Goal: Task Accomplishment & Management: Complete application form

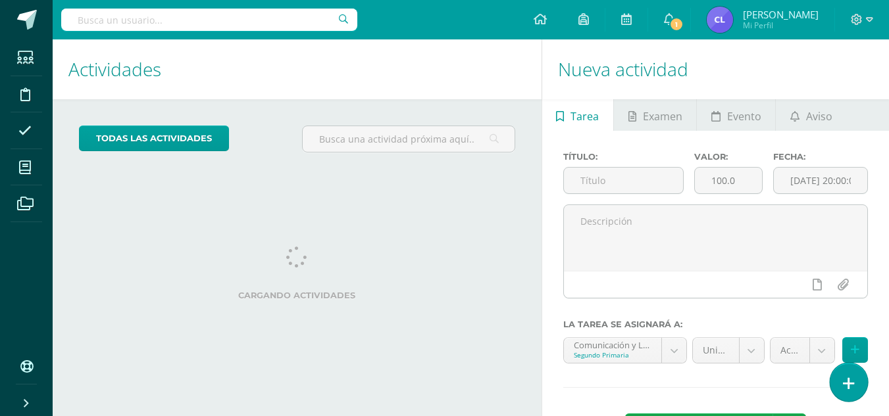
click at [846, 386] on icon at bounding box center [848, 383] width 12 height 15
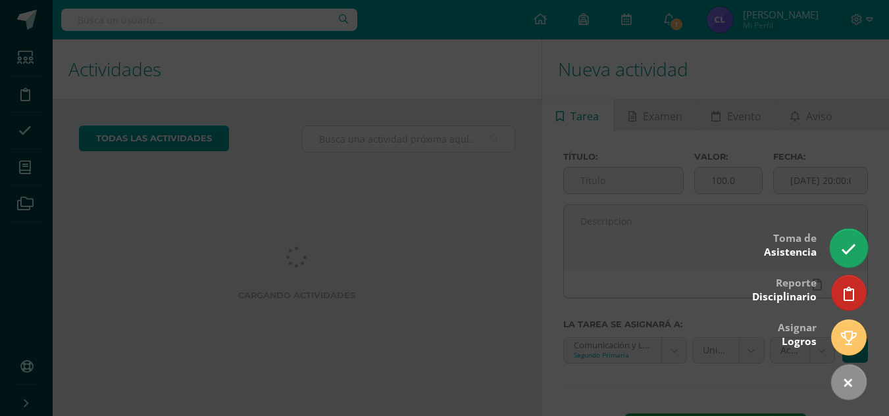
click at [849, 255] on icon at bounding box center [848, 249] width 15 height 15
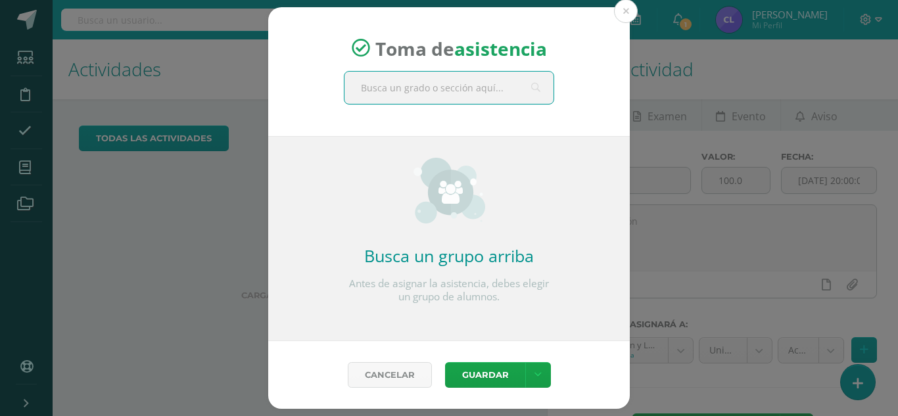
click at [425, 95] on input "text" at bounding box center [449, 88] width 209 height 32
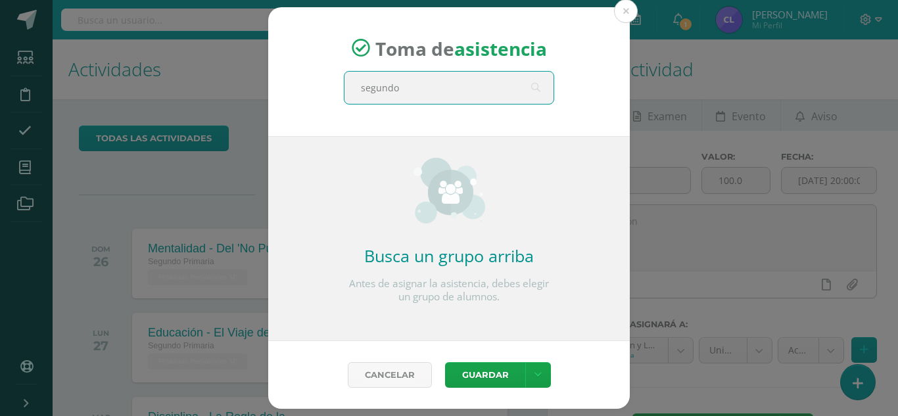
type input "segundo b"
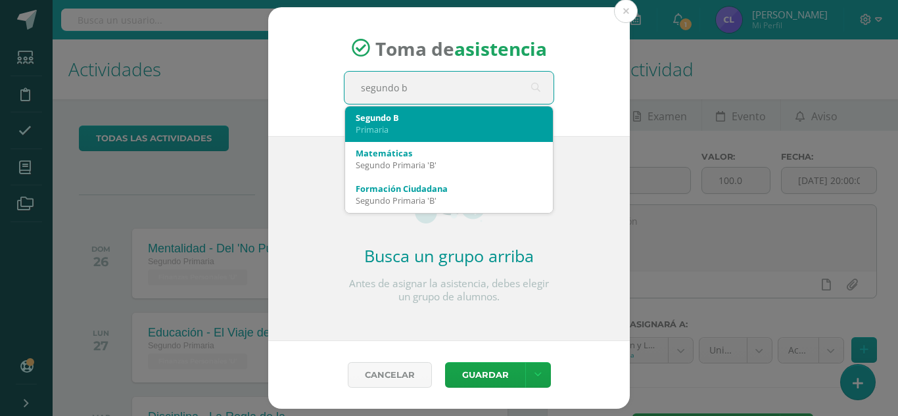
click at [440, 114] on div "Segundo B" at bounding box center [449, 118] width 187 height 12
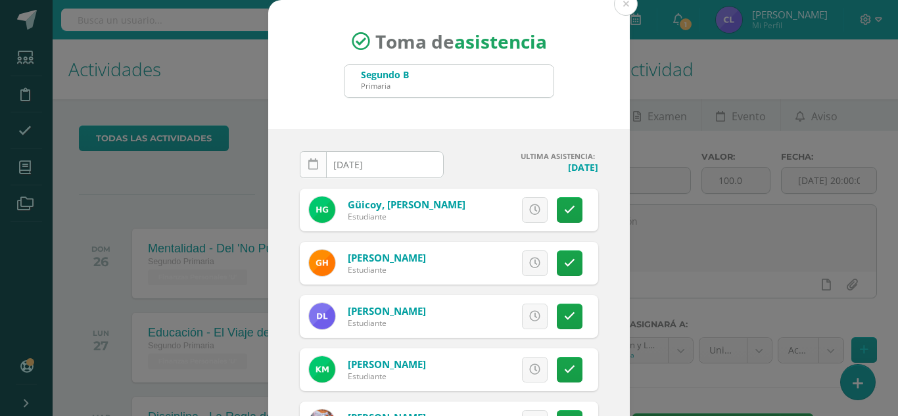
click at [315, 166] on link at bounding box center [313, 164] width 27 height 27
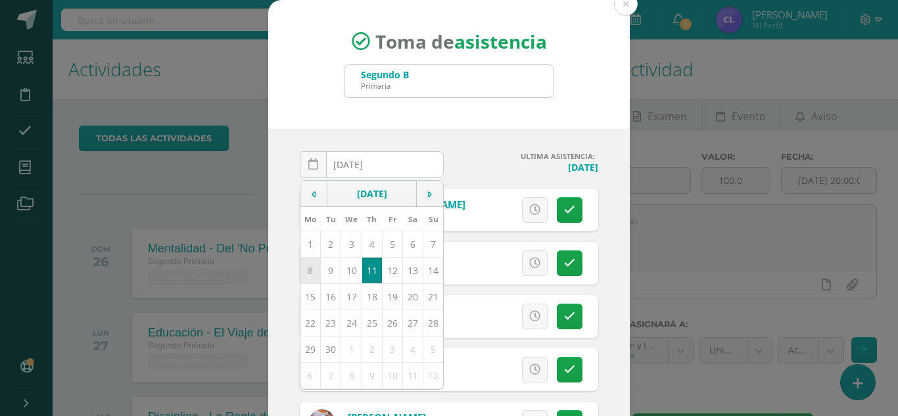
click at [303, 272] on td "8" at bounding box center [311, 270] width 20 height 26
type input "2025-09-08"
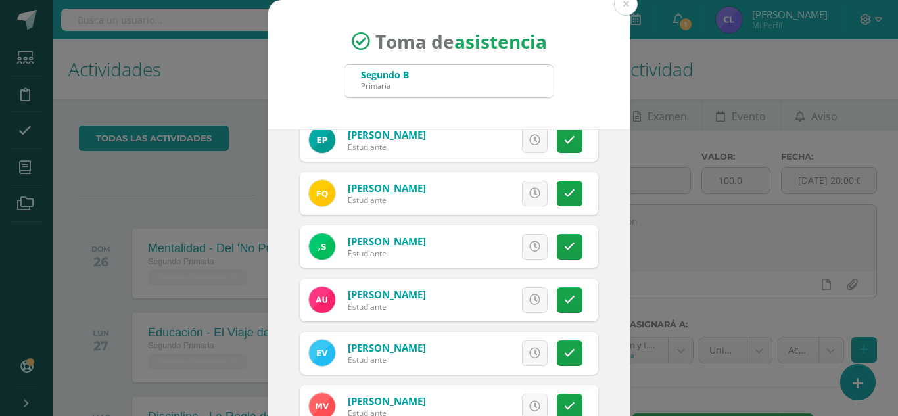
scroll to position [570, 0]
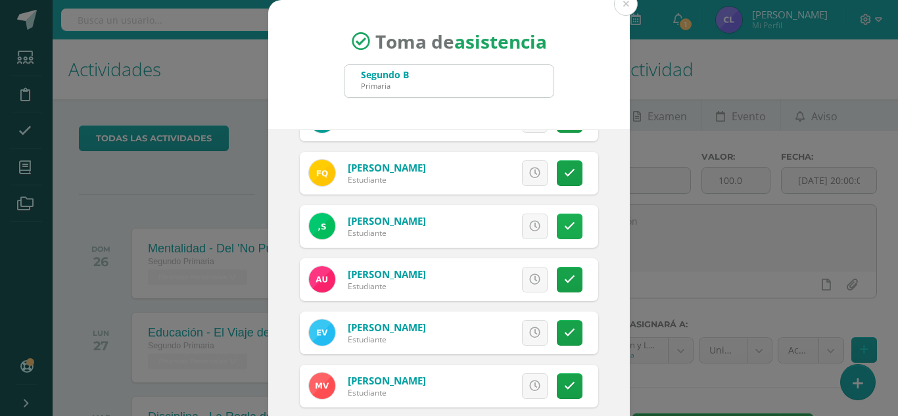
click at [564, 230] on icon at bounding box center [569, 226] width 11 height 11
click at [506, 226] on span "Excusa" at bounding box center [513, 226] width 36 height 24
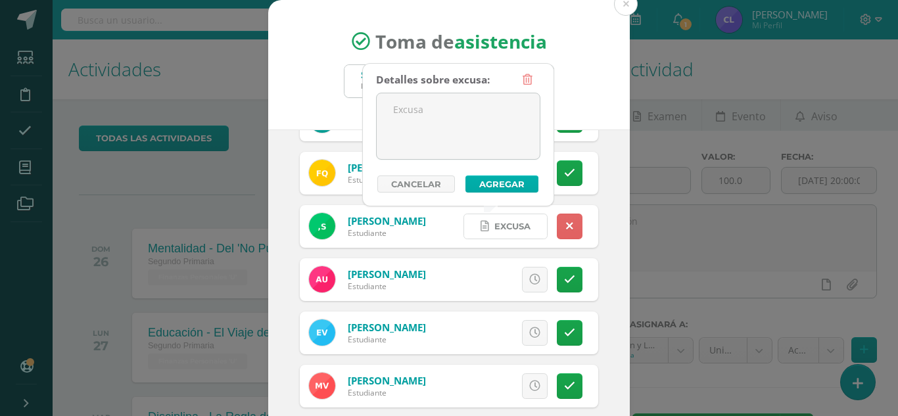
scroll to position [81, 0]
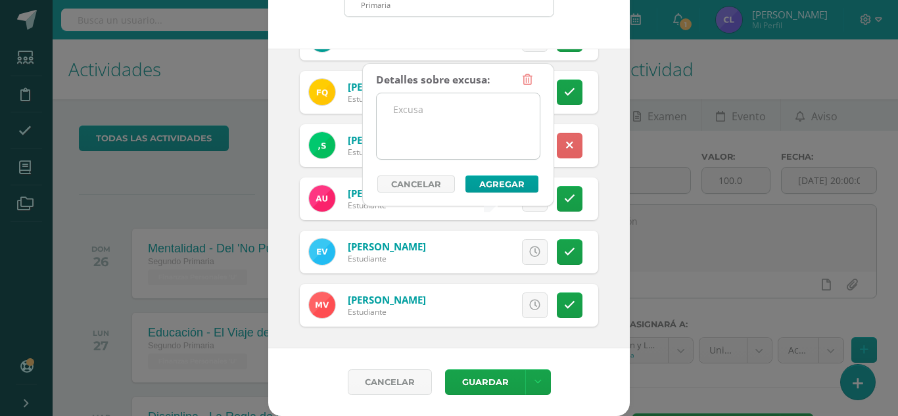
click at [483, 120] on textarea at bounding box center [458, 126] width 163 height 66
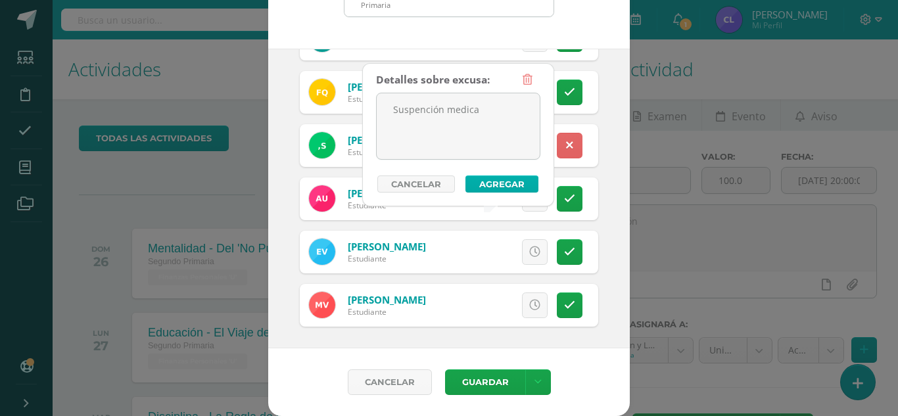
type textarea "Suspención medica"
click at [489, 179] on button "Agregar" at bounding box center [502, 184] width 73 height 17
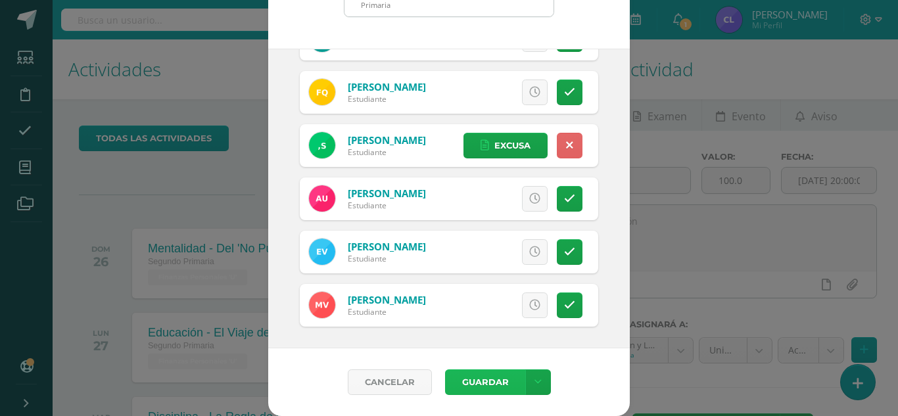
click at [484, 385] on button "Guardar" at bounding box center [485, 383] width 80 height 26
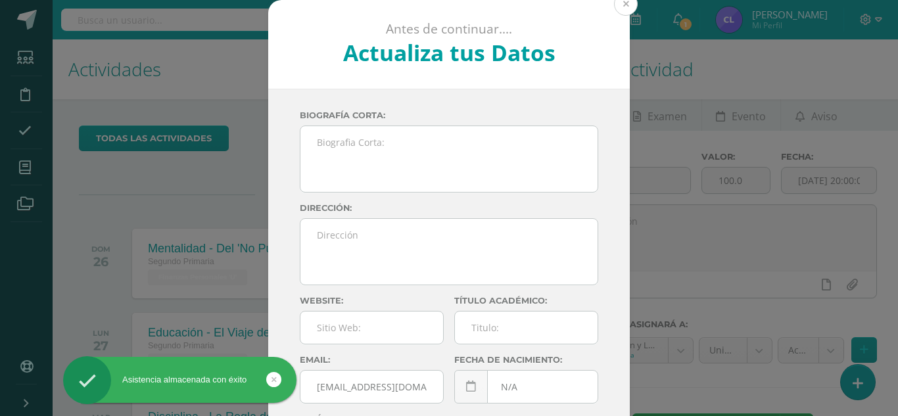
click at [622, 9] on button at bounding box center [626, 4] width 24 height 24
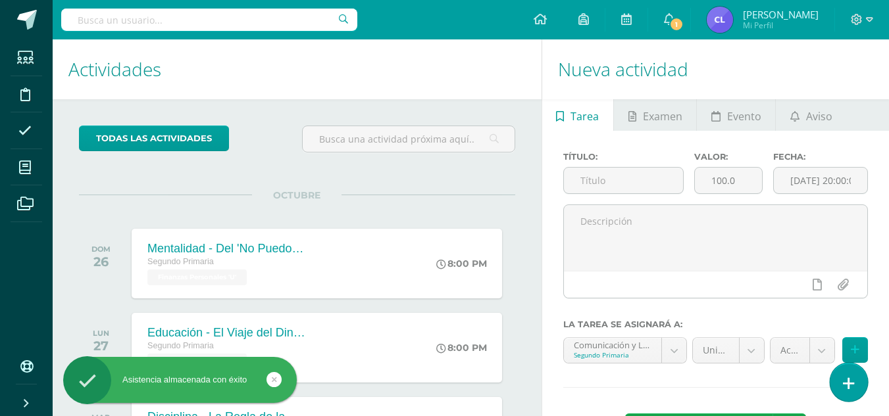
click at [841, 381] on link at bounding box center [847, 382] width 37 height 38
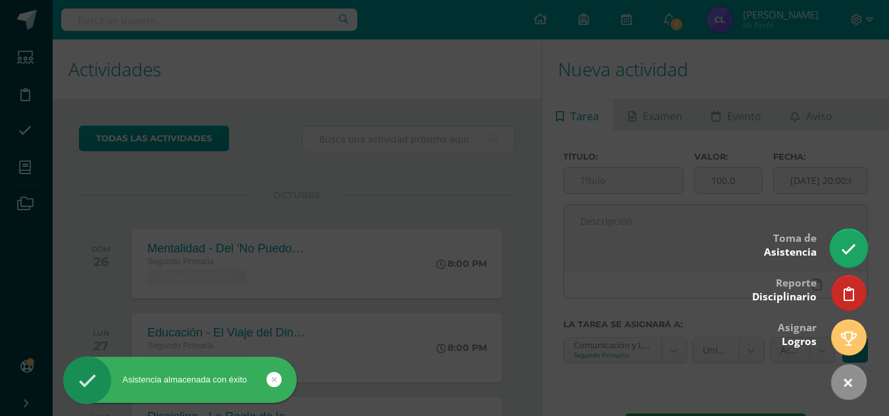
click at [839, 253] on link at bounding box center [847, 248] width 37 height 38
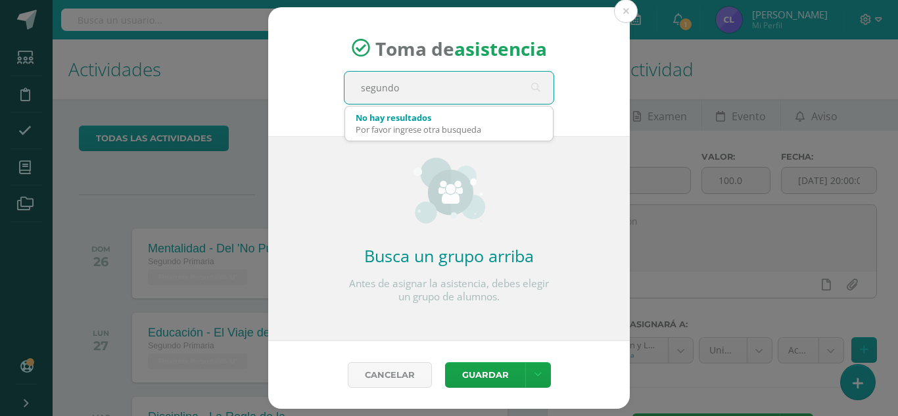
type input "segundo b"
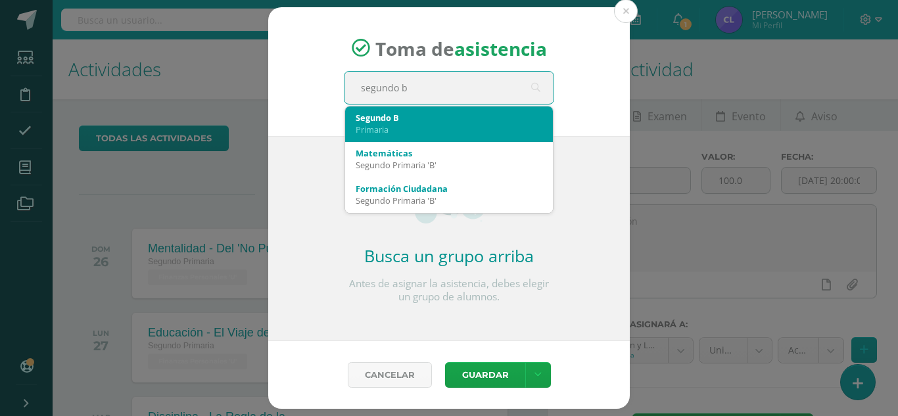
click at [449, 123] on div "Segundo B" at bounding box center [449, 118] width 187 height 12
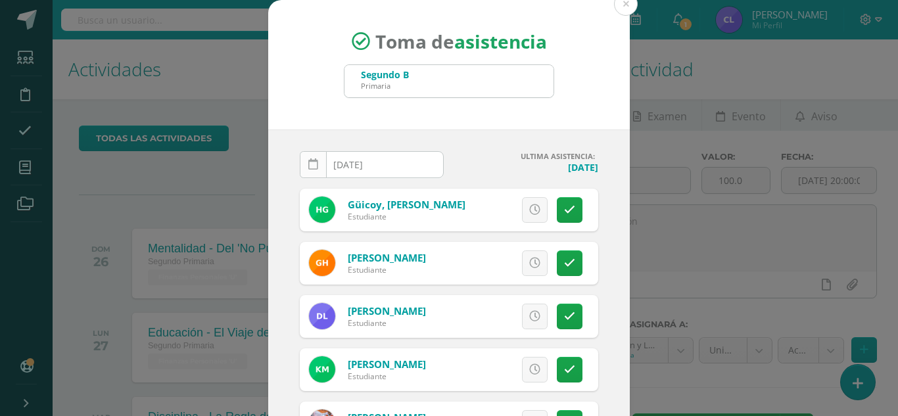
click at [314, 165] on link at bounding box center [313, 164] width 27 height 27
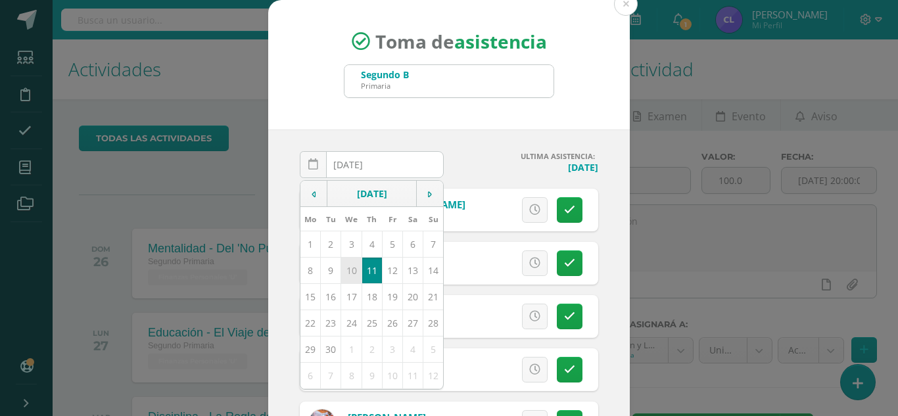
click at [341, 264] on td "10" at bounding box center [351, 270] width 20 height 26
type input "2025-09-10"
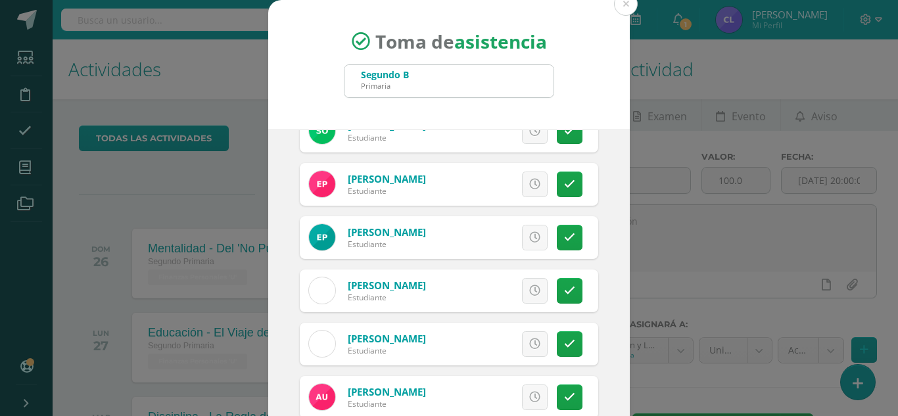
scroll to position [526, 0]
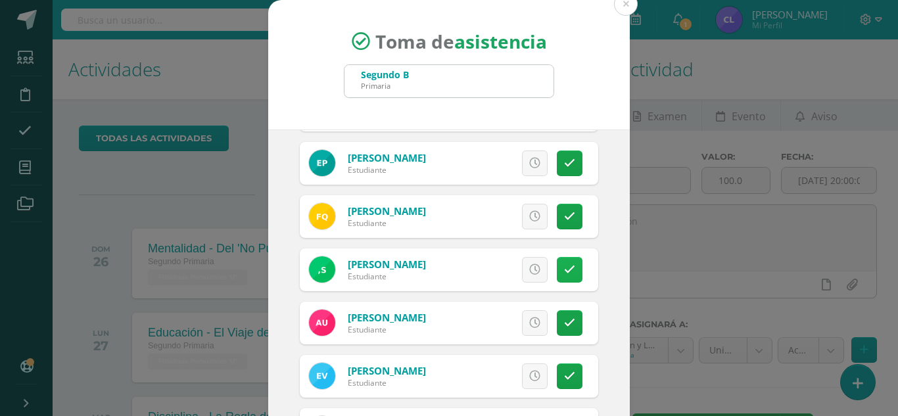
click at [564, 269] on icon at bounding box center [569, 269] width 11 height 11
click at [506, 271] on span "Excusa" at bounding box center [513, 270] width 36 height 24
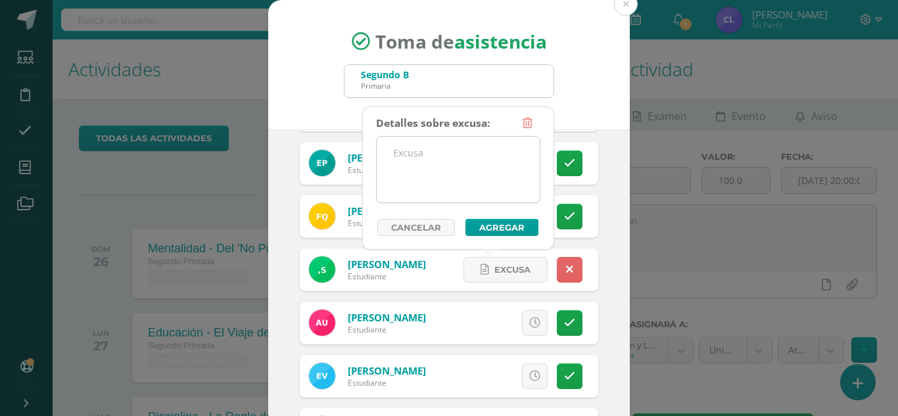
click at [464, 168] on textarea at bounding box center [458, 170] width 163 height 66
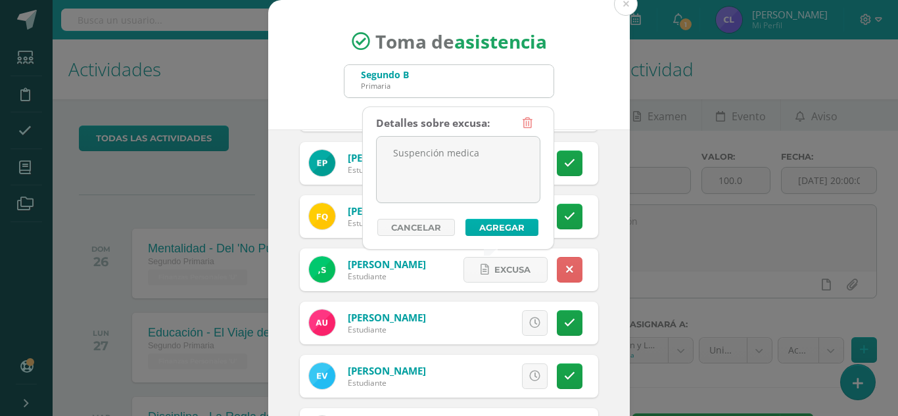
type textarea "Suspención medica"
click at [498, 227] on button "Agregar" at bounding box center [502, 227] width 73 height 17
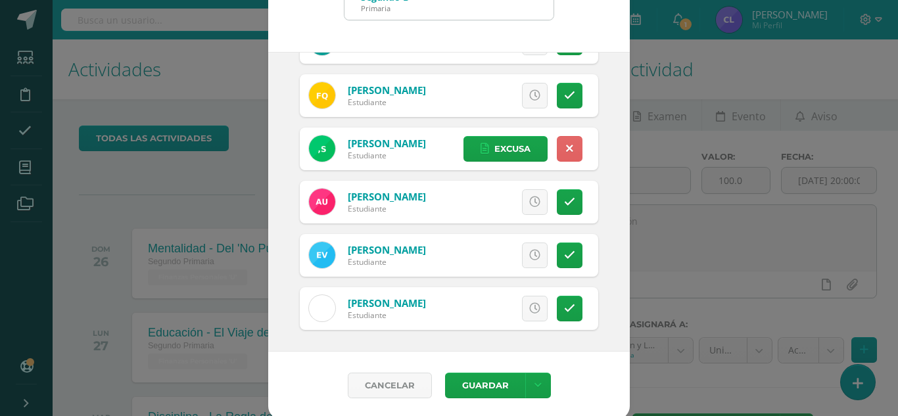
scroll to position [81, 0]
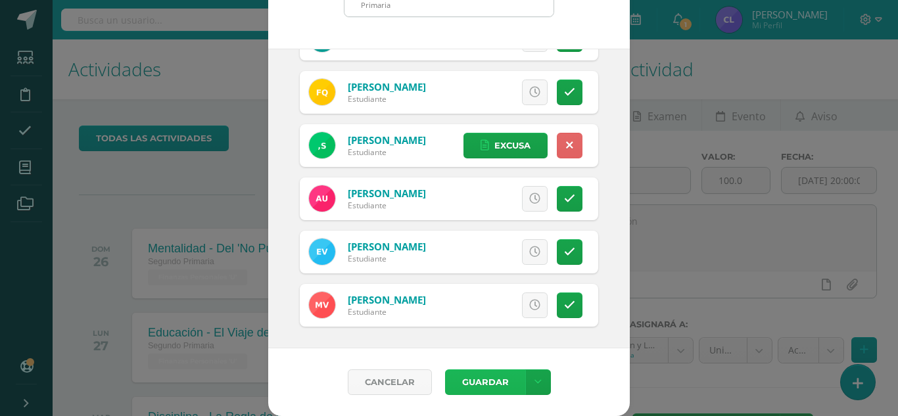
click at [500, 376] on button "Guardar" at bounding box center [485, 383] width 80 height 26
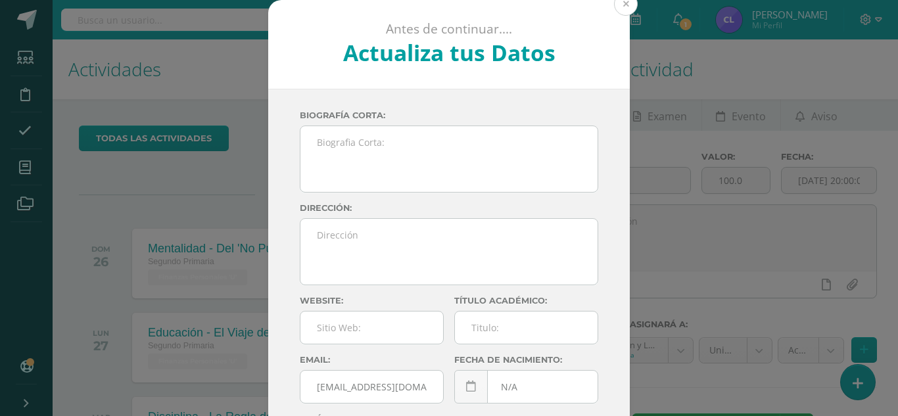
click at [618, 6] on button at bounding box center [626, 4] width 24 height 24
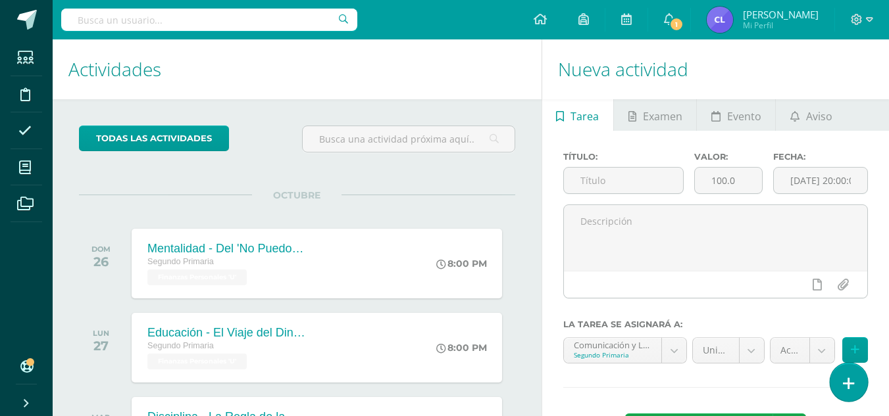
click at [854, 384] on link at bounding box center [847, 382] width 37 height 38
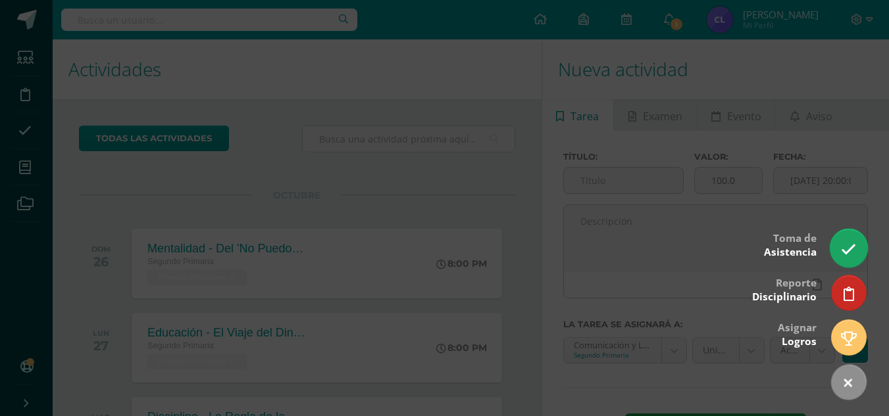
click at [847, 252] on icon at bounding box center [848, 249] width 15 height 15
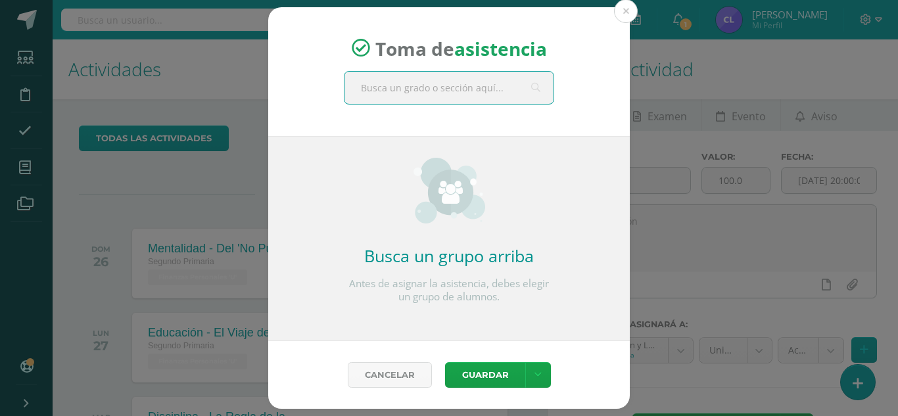
click at [490, 93] on input "text" at bounding box center [449, 88] width 209 height 32
type input "segundo b"
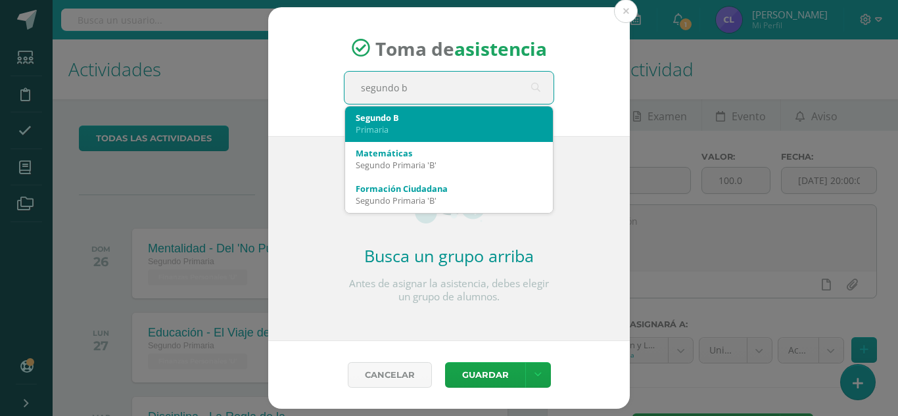
click at [456, 115] on div "Segundo B" at bounding box center [449, 118] width 187 height 12
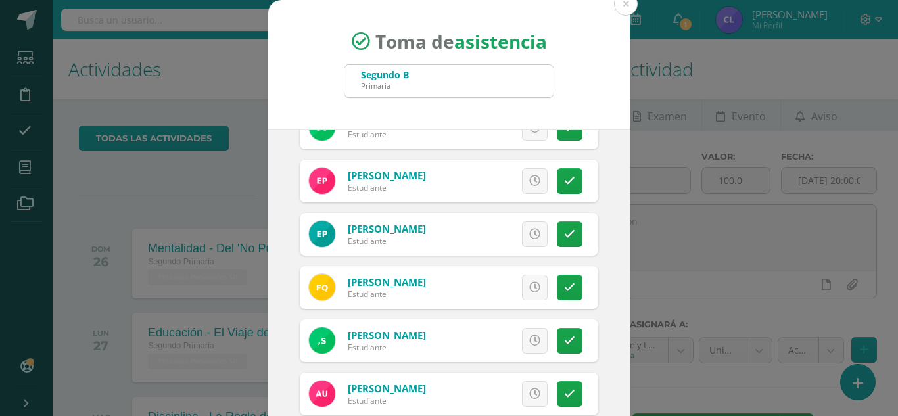
scroll to position [570, 0]
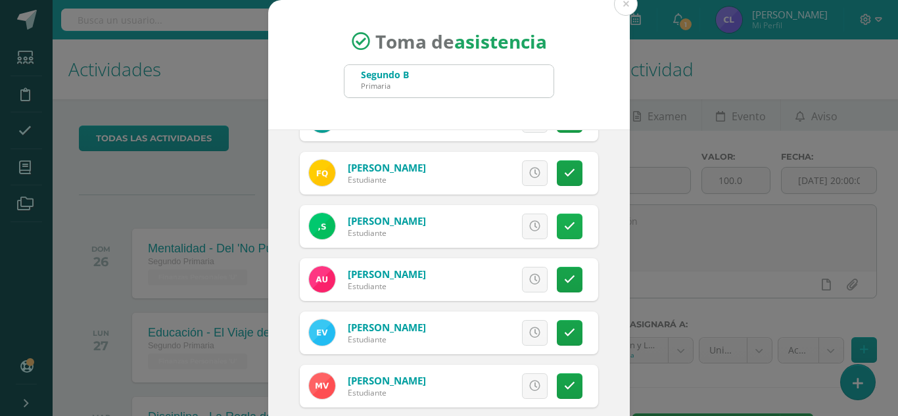
click at [564, 228] on icon at bounding box center [569, 226] width 11 height 11
click at [495, 232] on span "Excusa" at bounding box center [513, 226] width 36 height 24
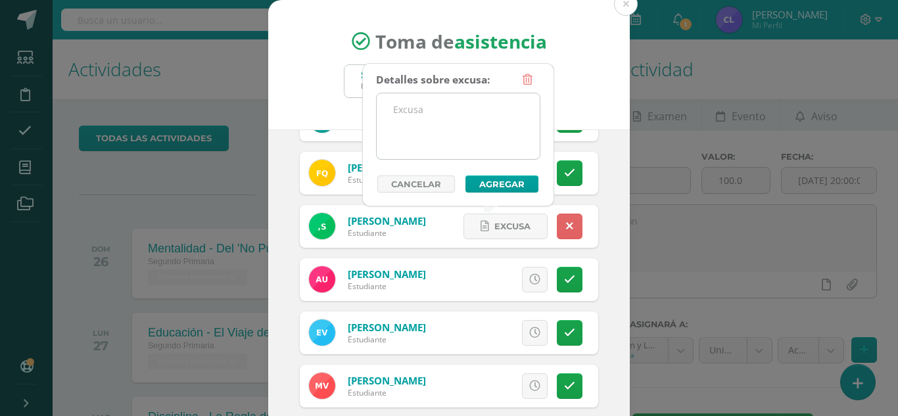
click at [478, 126] on textarea at bounding box center [458, 126] width 163 height 66
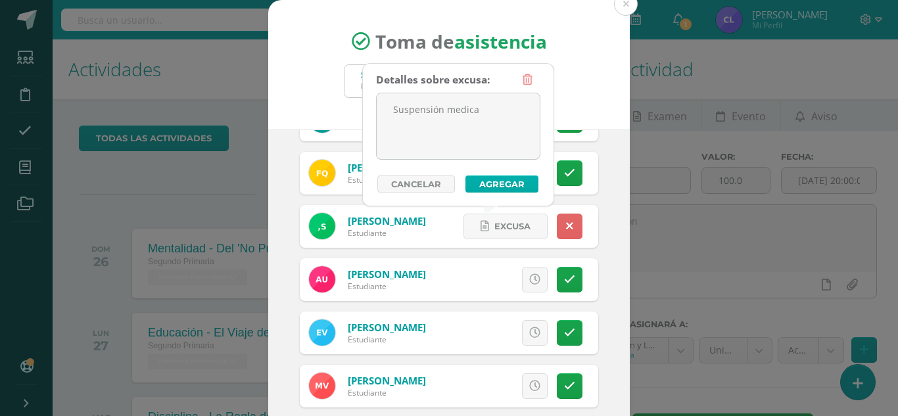
type textarea "Suspensión medica"
click at [498, 183] on button "Agregar" at bounding box center [502, 184] width 73 height 17
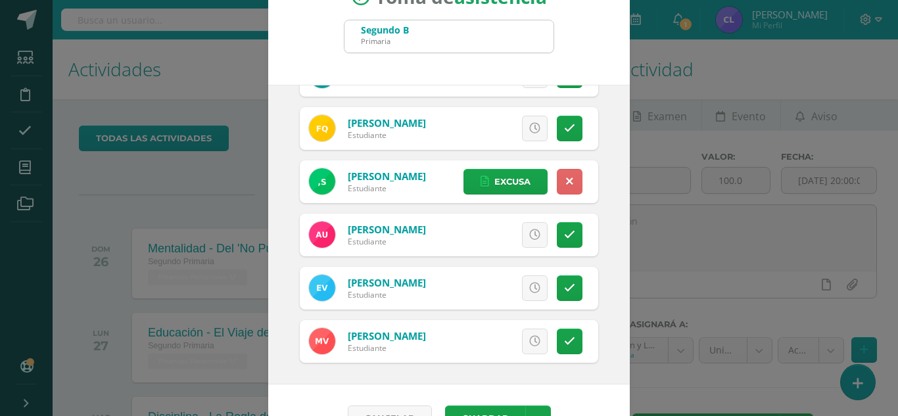
scroll to position [81, 0]
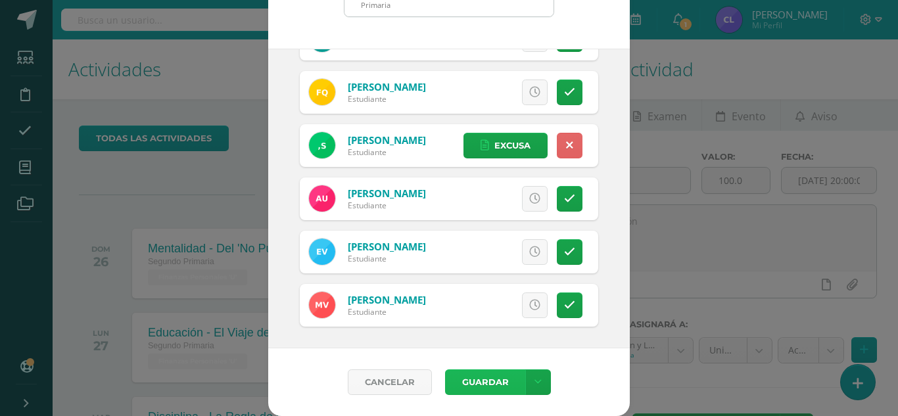
click at [483, 381] on button "Guardar" at bounding box center [485, 383] width 80 height 26
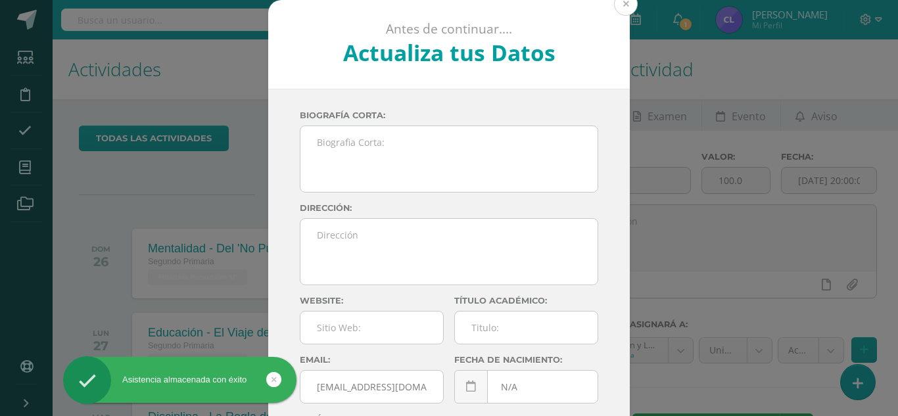
click at [622, 10] on button at bounding box center [626, 4] width 24 height 24
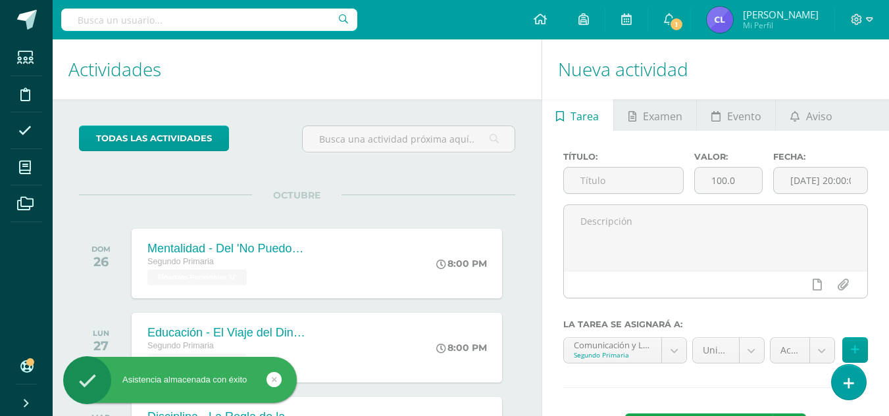
scroll to position [329, 0]
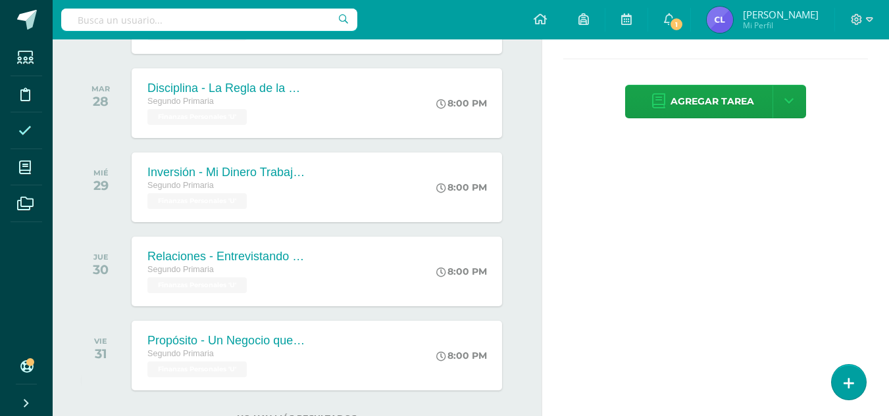
click at [27, 129] on icon at bounding box center [24, 130] width 13 height 13
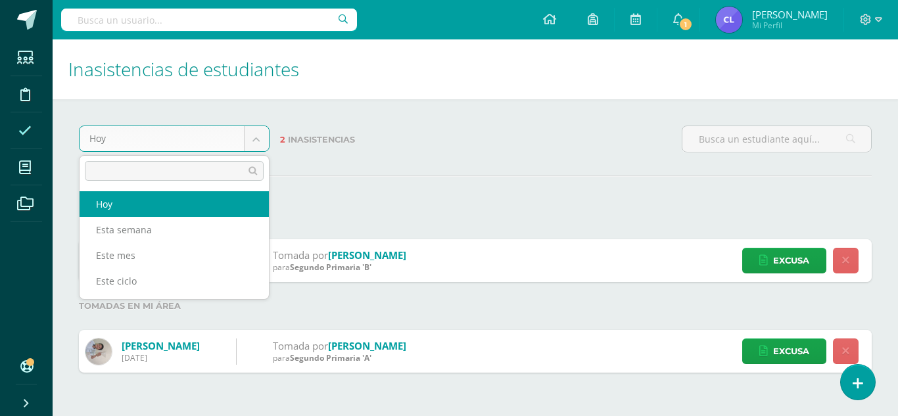
click at [254, 137] on body "Estudiantes Disciplina Asistencia Mis cursos Archivos Soporte Ayuda Reportar un…" at bounding box center [449, 199] width 898 height 399
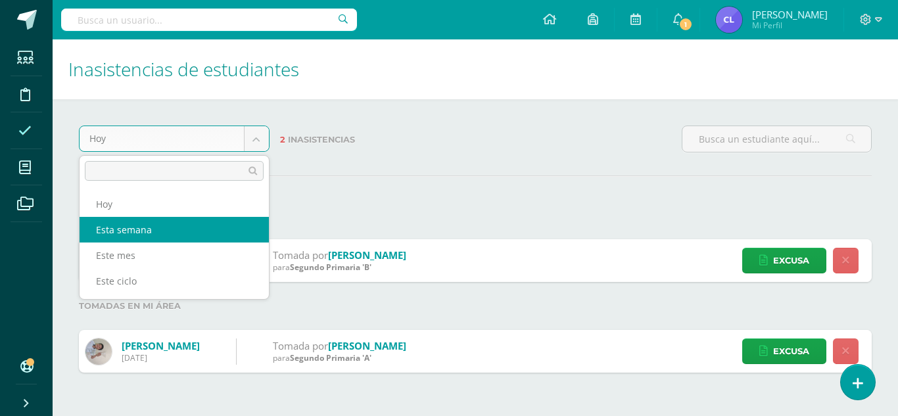
select select "week"
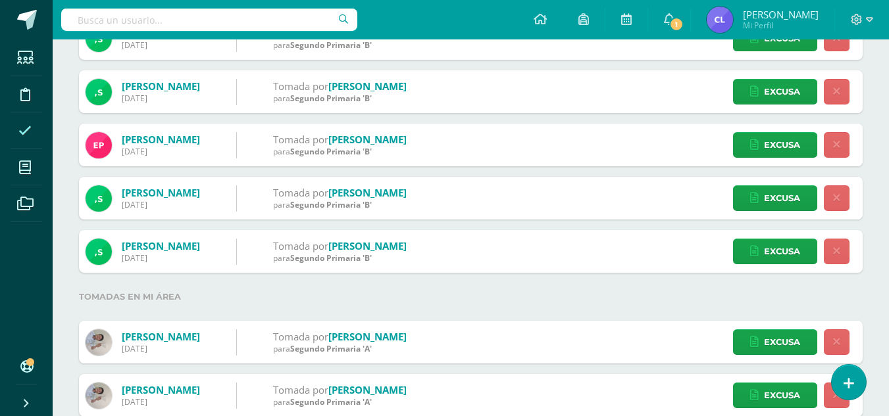
scroll to position [263, 0]
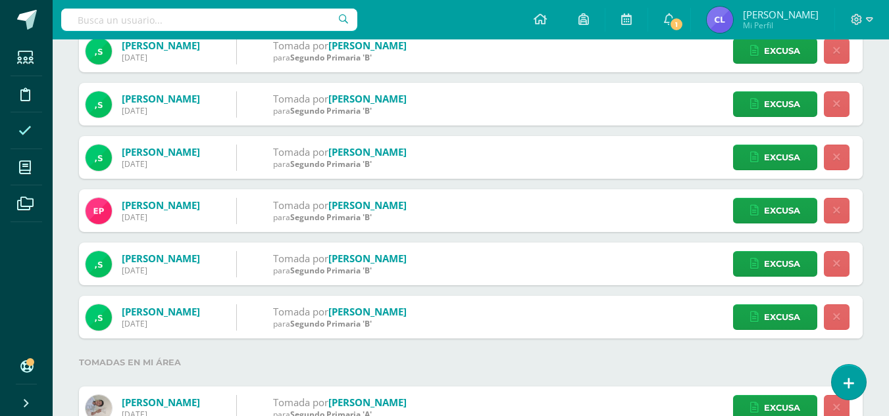
click at [837, 105] on icon at bounding box center [836, 104] width 7 height 11
click at [836, 102] on icon at bounding box center [836, 104] width 11 height 11
click at [837, 103] on icon at bounding box center [836, 104] width 11 height 11
click at [835, 103] on icon at bounding box center [836, 104] width 11 height 11
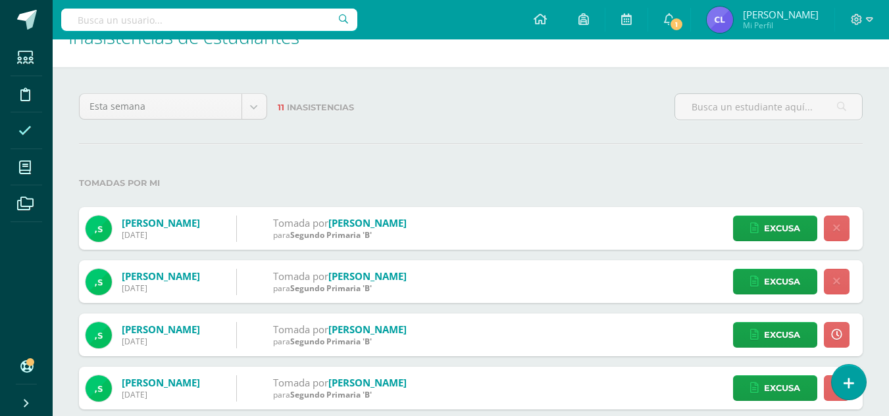
scroll to position [0, 0]
